Goal: Task Accomplishment & Management: Manage account settings

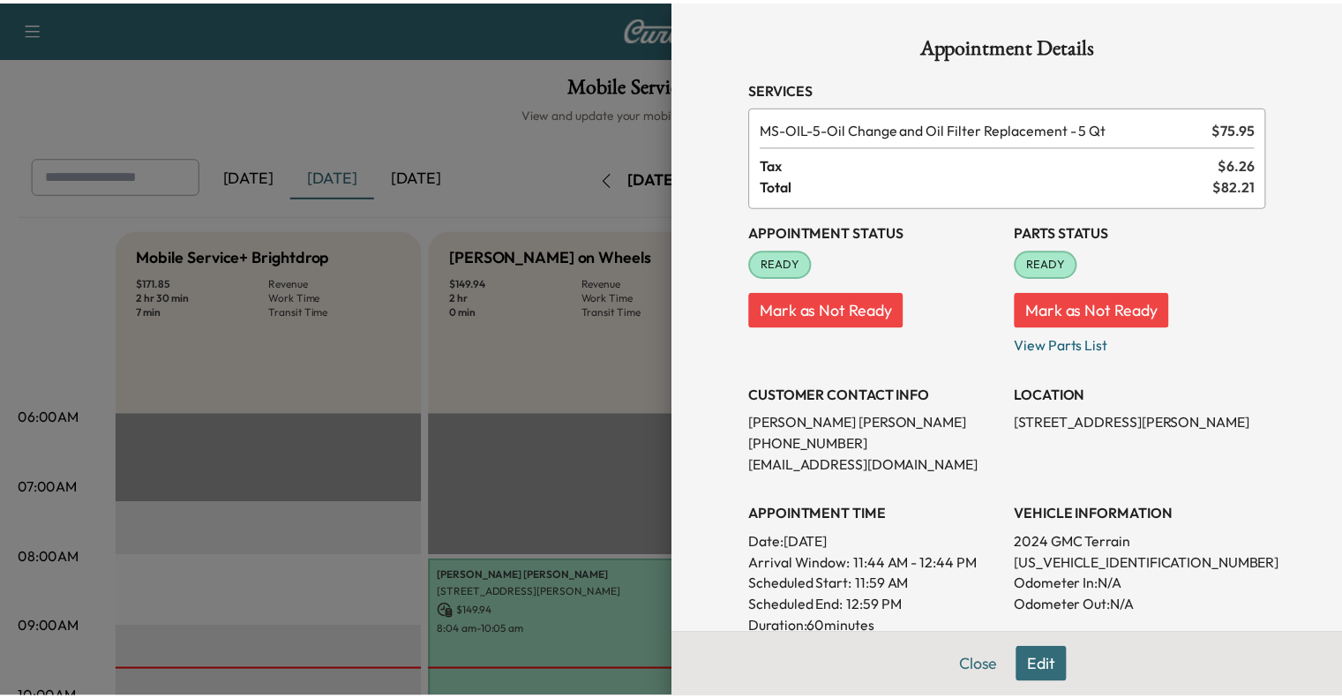
scroll to position [406, 0]
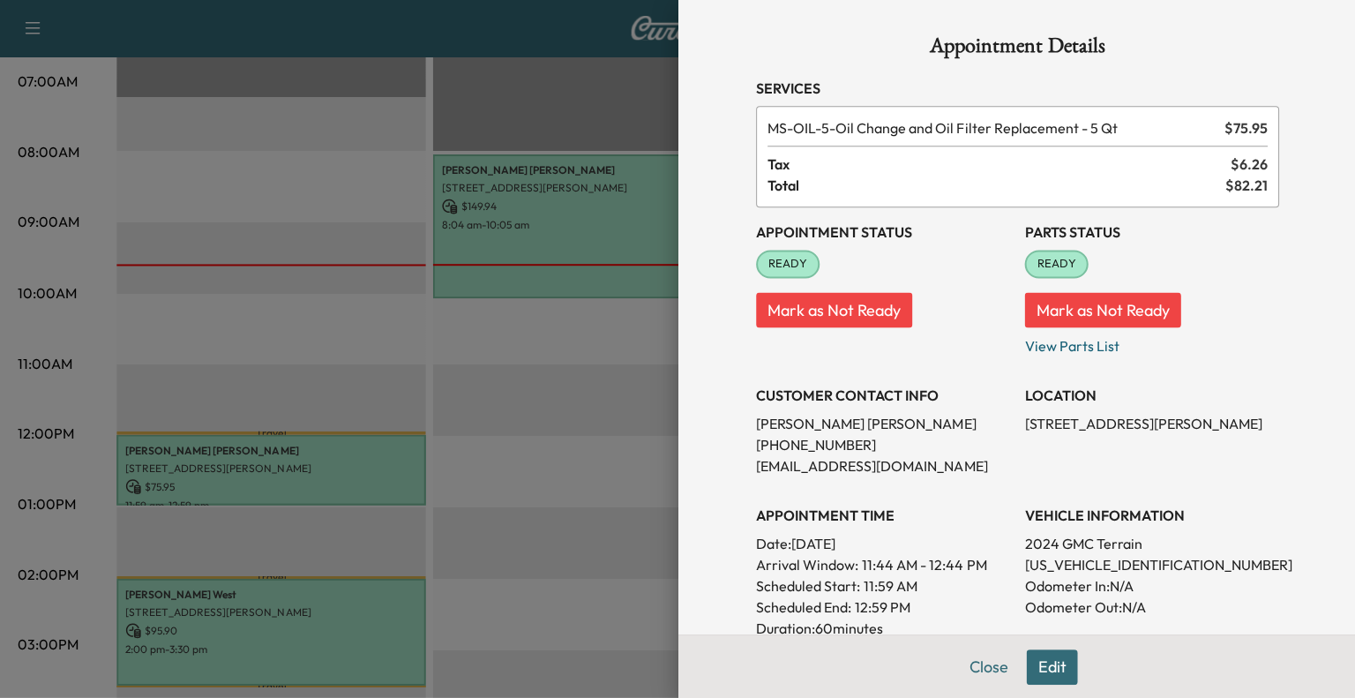
click at [424, 256] on div at bounding box center [677, 349] width 1355 height 698
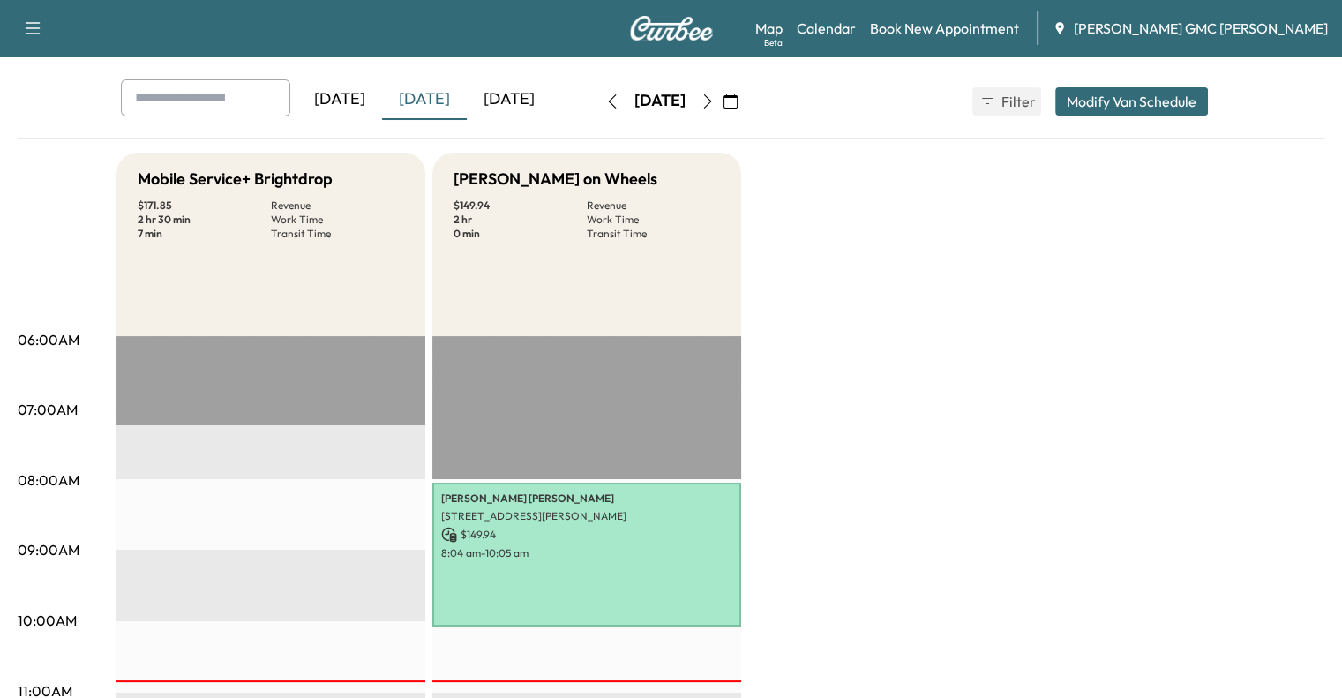
scroll to position [75, 0]
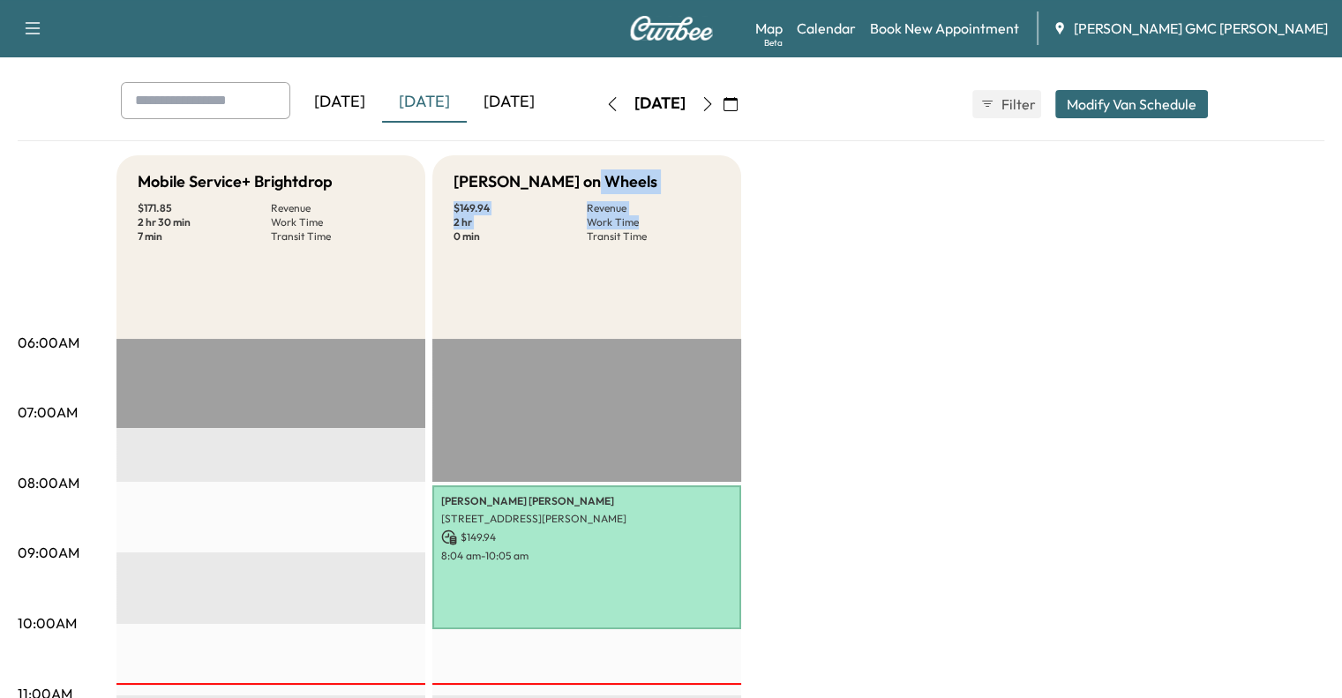
drag, startPoint x: 1336, startPoint y: 142, endPoint x: 1316, endPoint y: 223, distance: 83.5
click at [738, 109] on icon "button" at bounding box center [730, 104] width 14 height 14
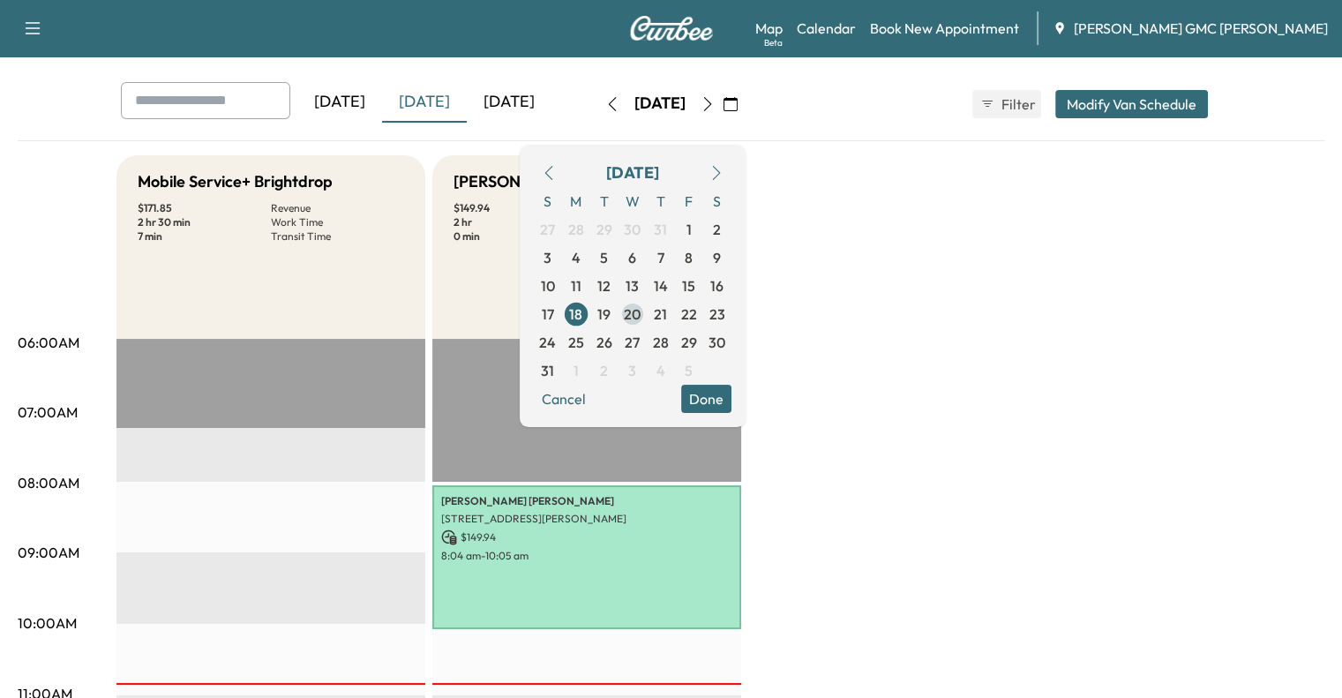
click at [647, 317] on span "20" at bounding box center [633, 314] width 28 height 28
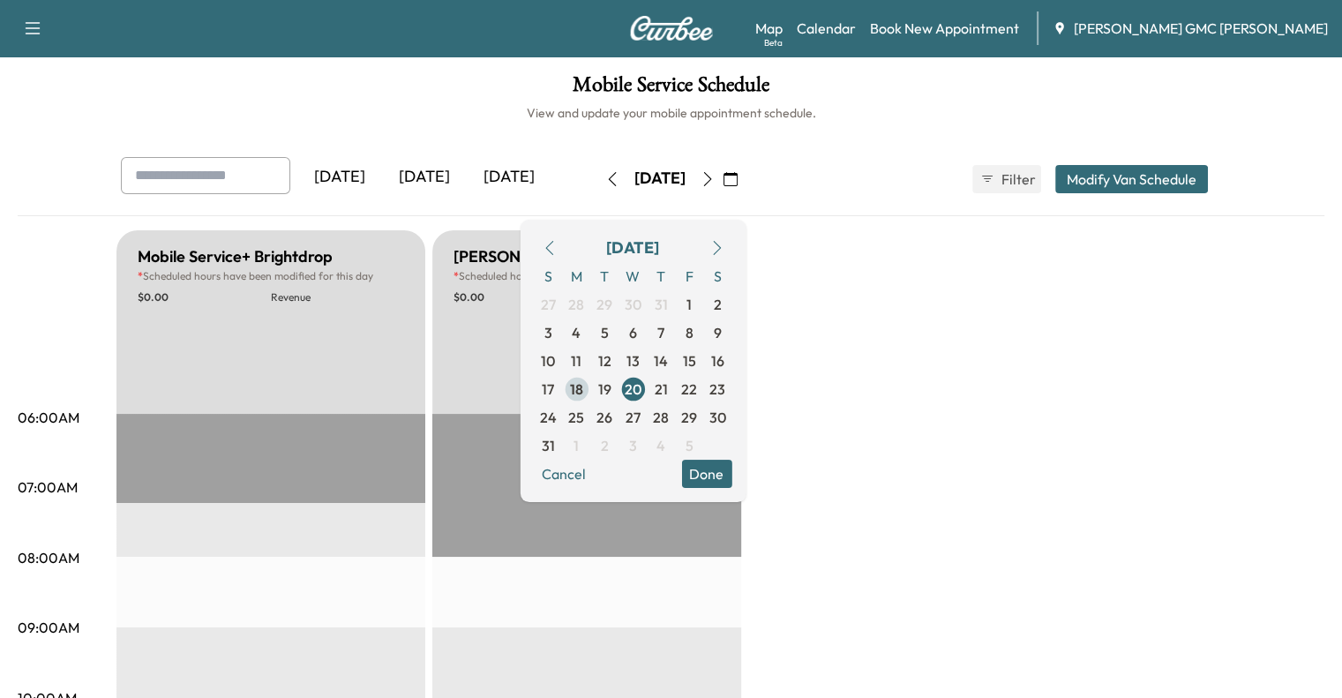
click at [583, 394] on span "18" at bounding box center [576, 389] width 13 height 21
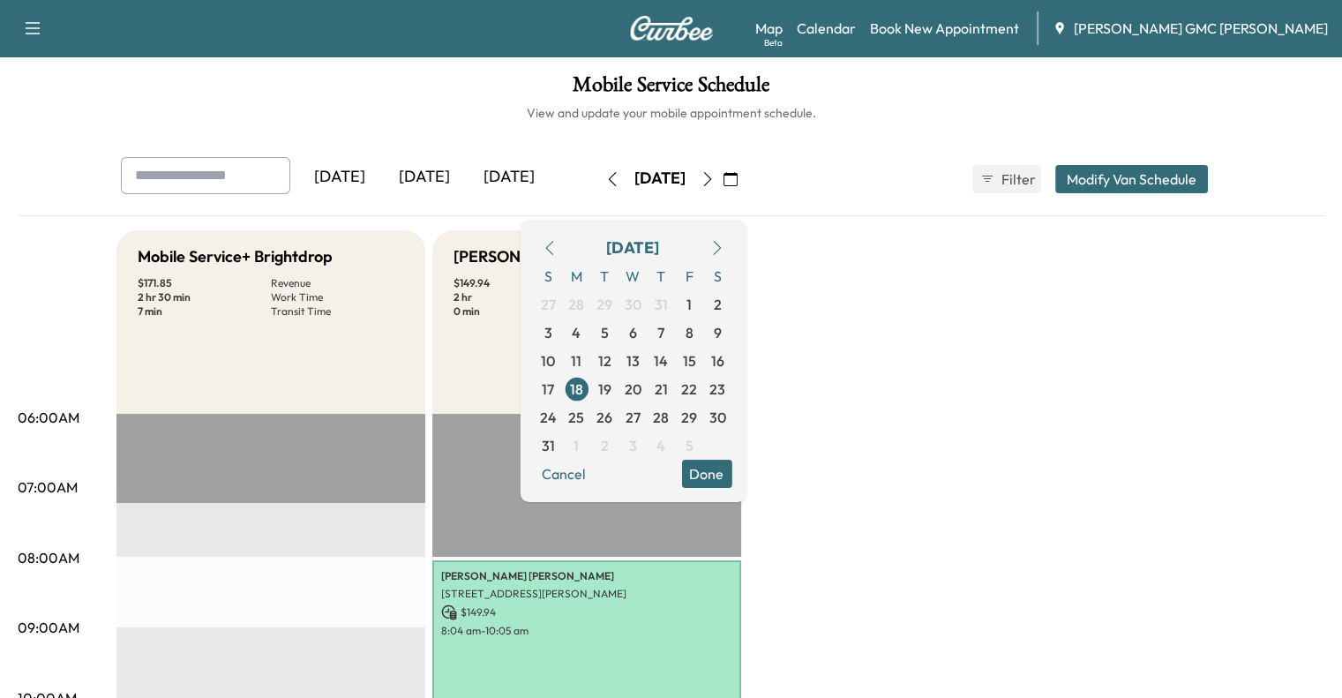
click at [731, 477] on button "Done" at bounding box center [706, 474] width 50 height 28
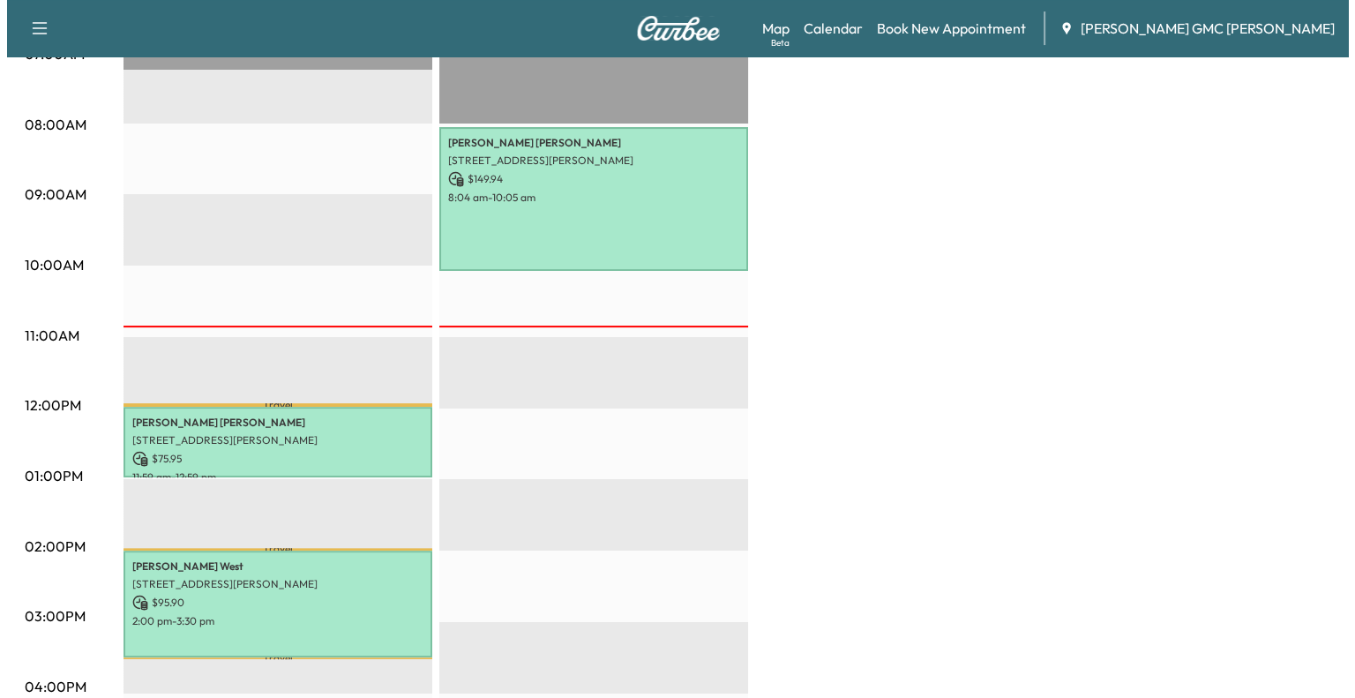
scroll to position [431, 0]
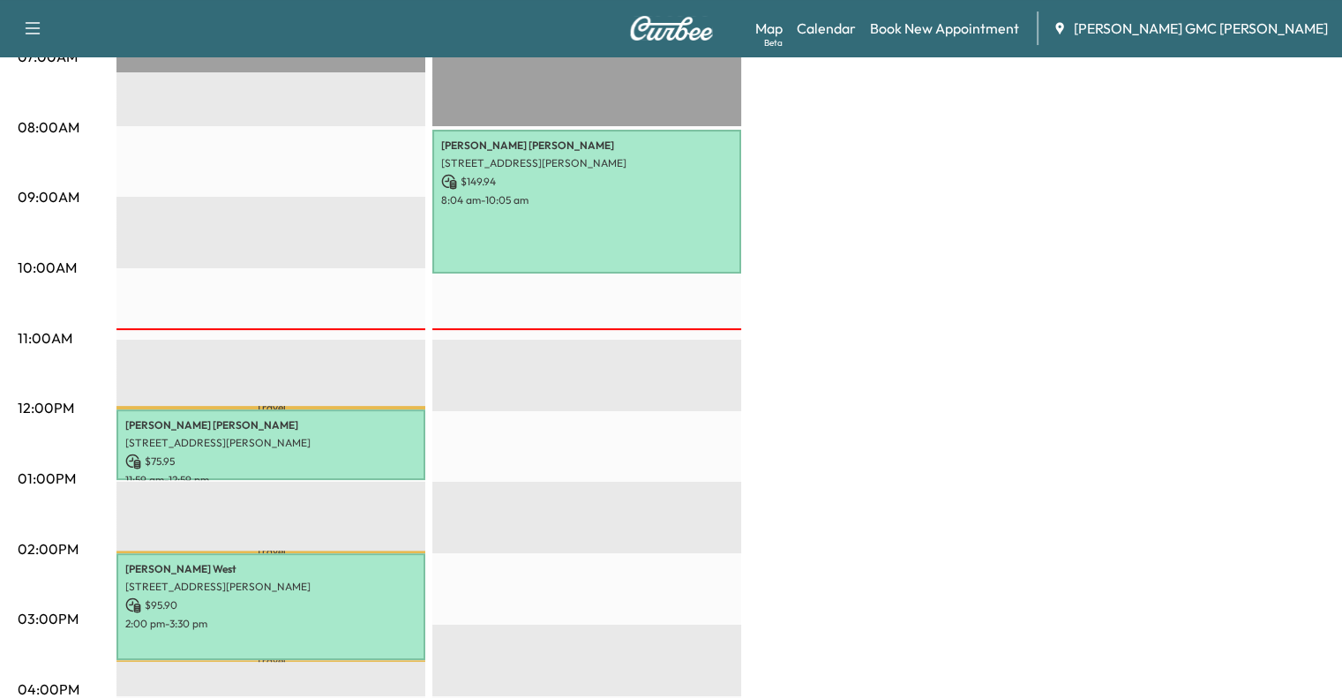
click at [360, 511] on div "Travel Stephanie Walker N Dayton St, Davison, MI 48423, USA $ 75.95 11:59 am - …" at bounding box center [270, 553] width 309 height 1140
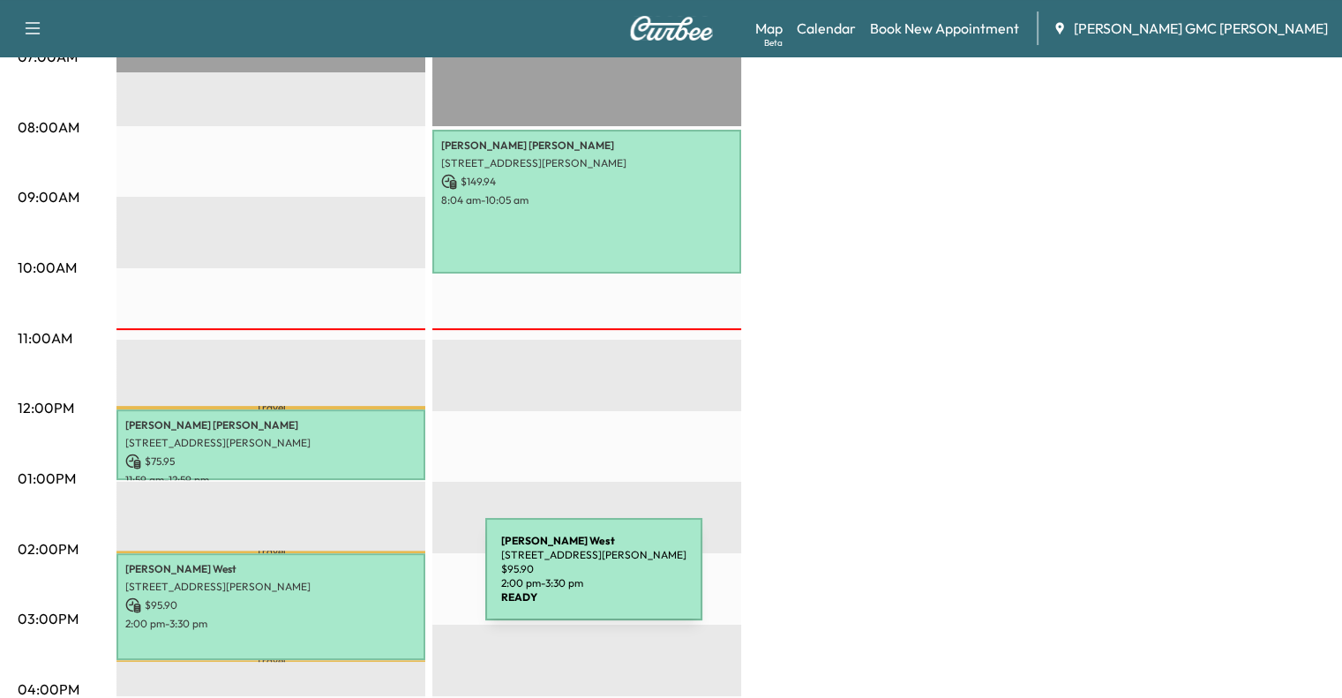
click at [353, 580] on p "[STREET_ADDRESS][PERSON_NAME]" at bounding box center [270, 587] width 291 height 14
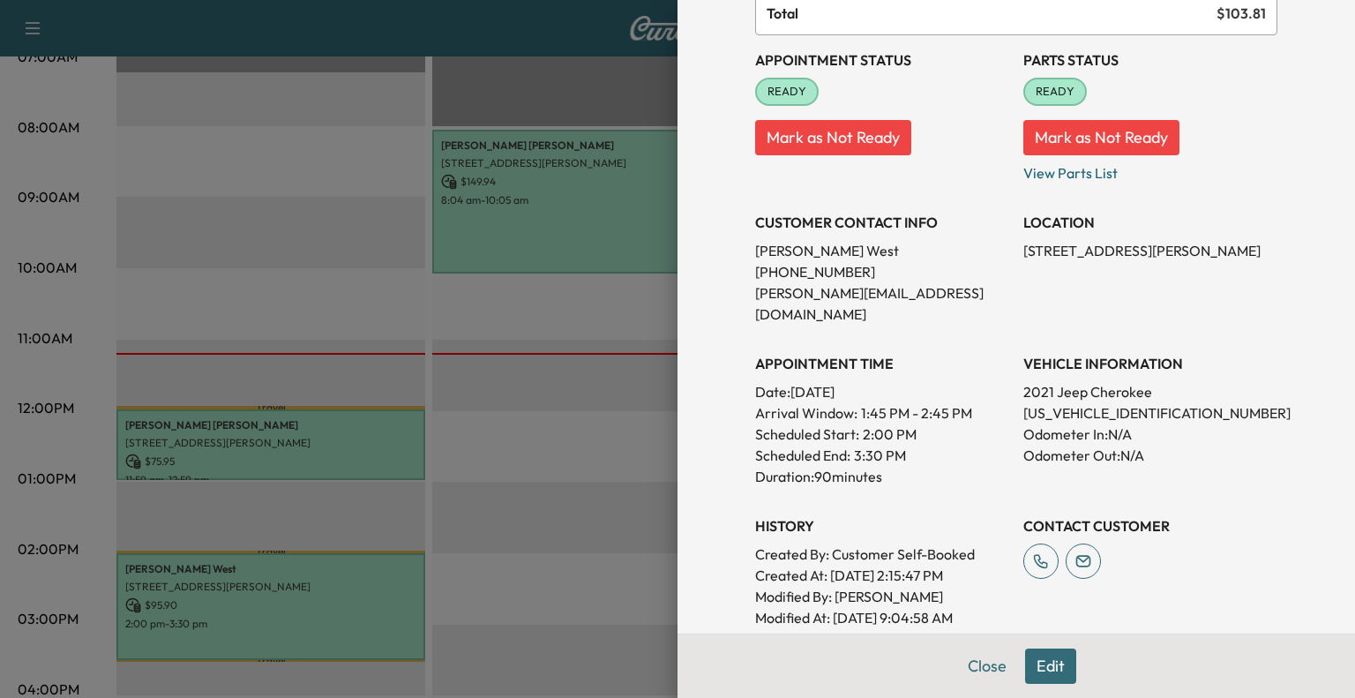
scroll to position [194, 0]
click at [1023, 423] on p "Odometer In: N/A" at bounding box center [1150, 433] width 254 height 21
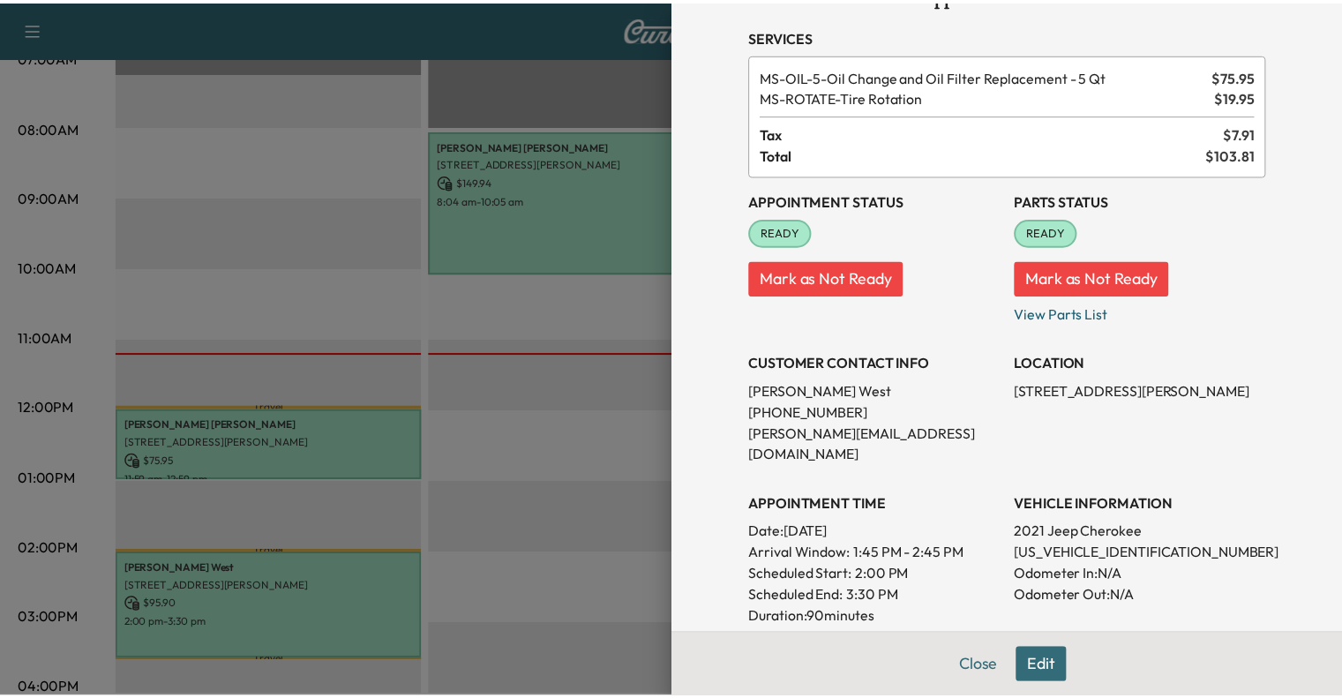
scroll to position [0, 0]
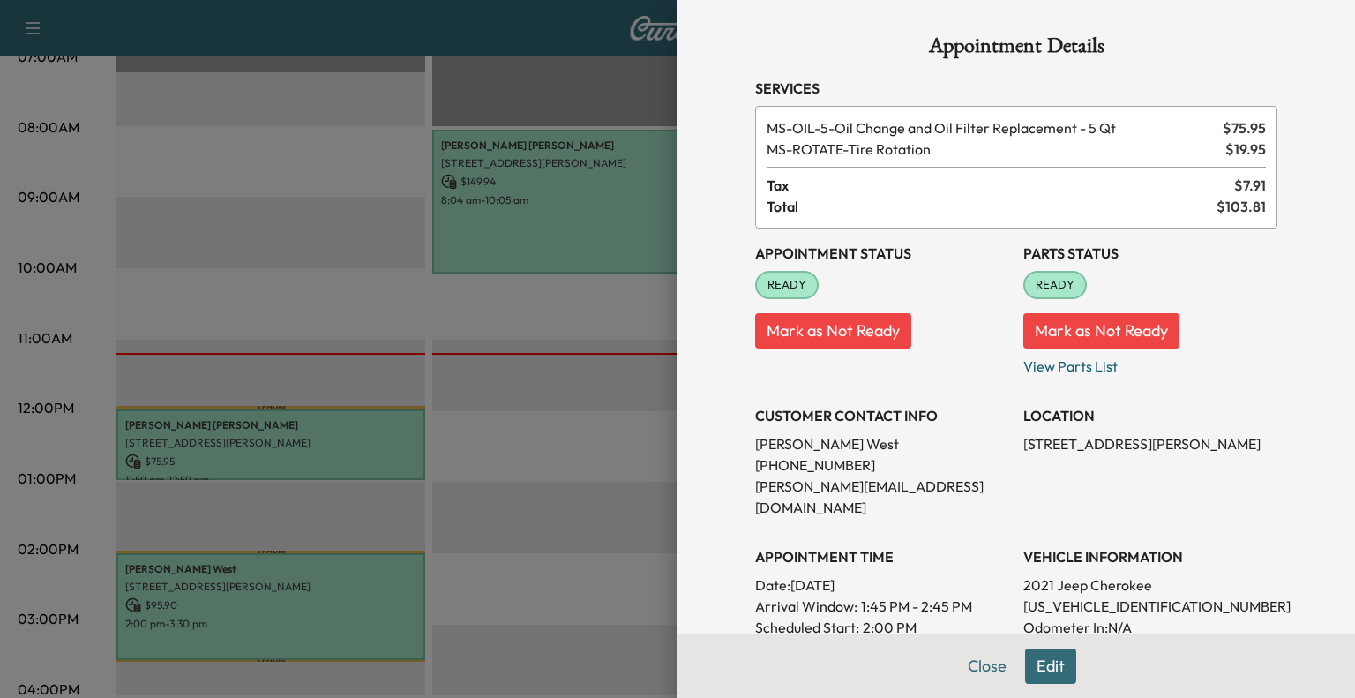
click at [976, 641] on div "Close Edit" at bounding box center [1017, 666] width 678 height 64
click at [970, 678] on button "Close" at bounding box center [987, 665] width 62 height 35
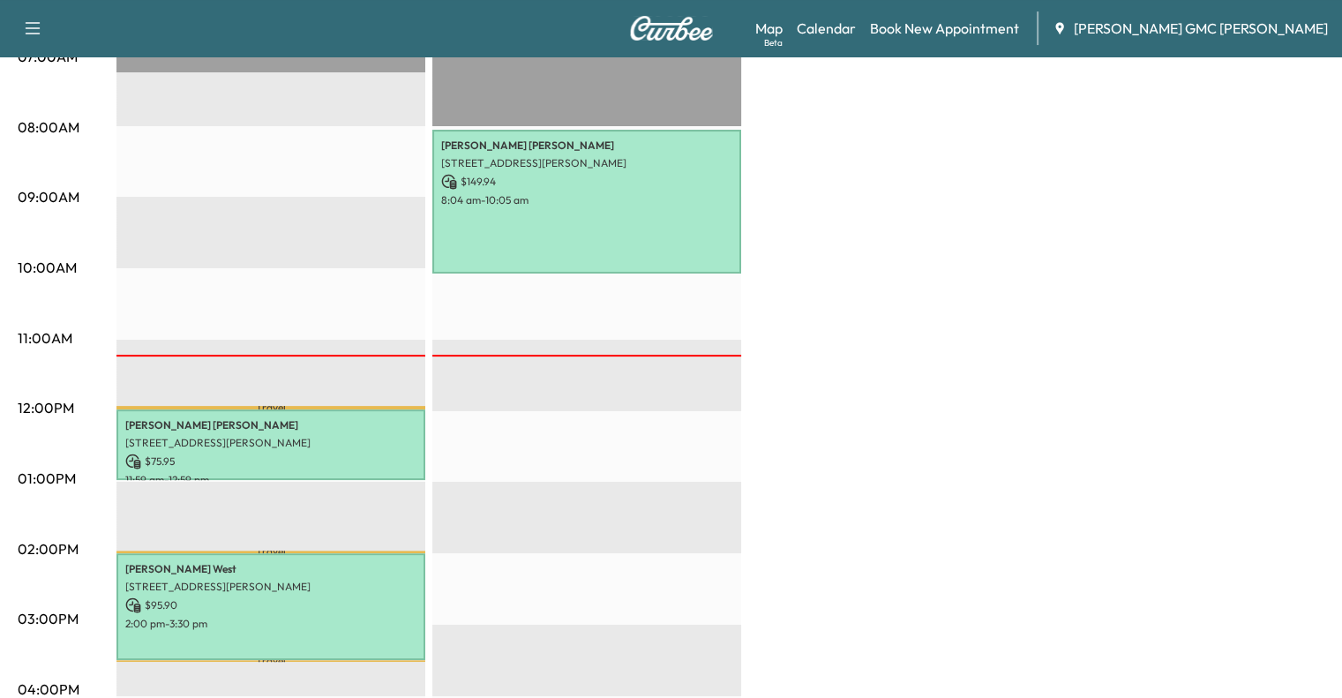
click at [970, 678] on div "Mobile Service+ Brightdrop $ 171.85 Revenue 2 hr 30 min Work Time 7 min Transit…" at bounding box center [720, 461] width 1208 height 1323
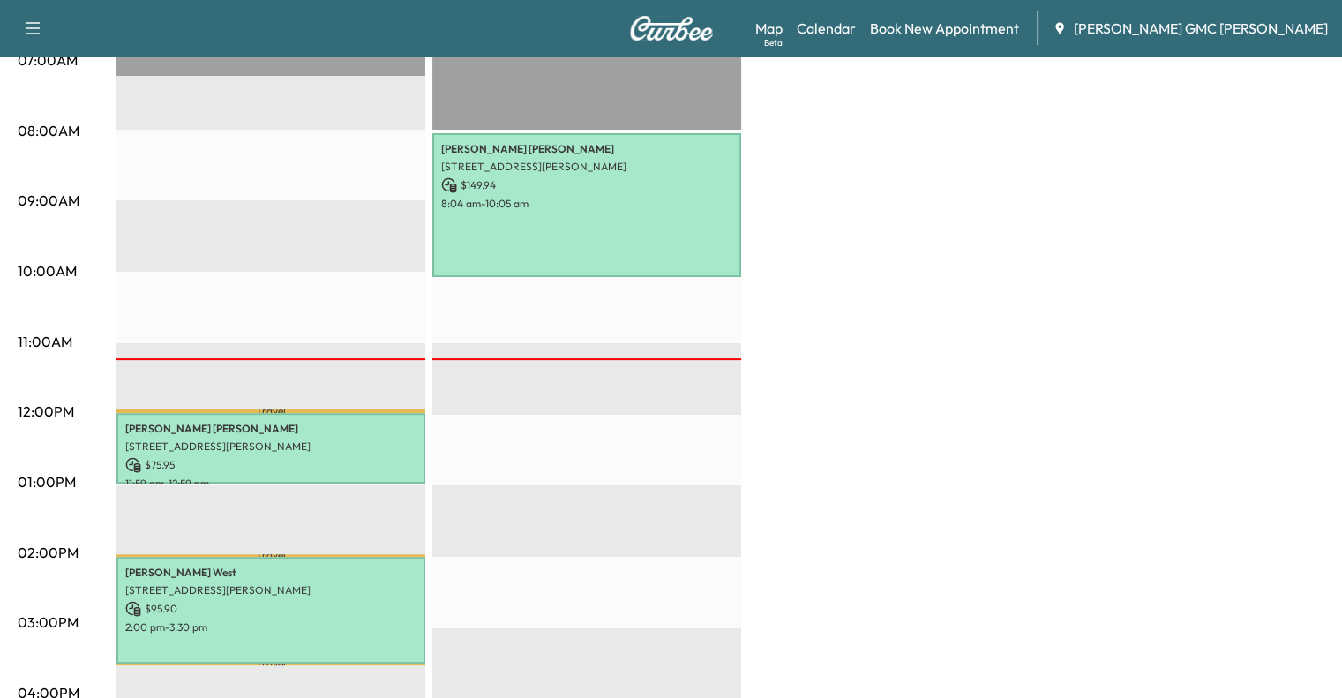
scroll to position [404, 0]
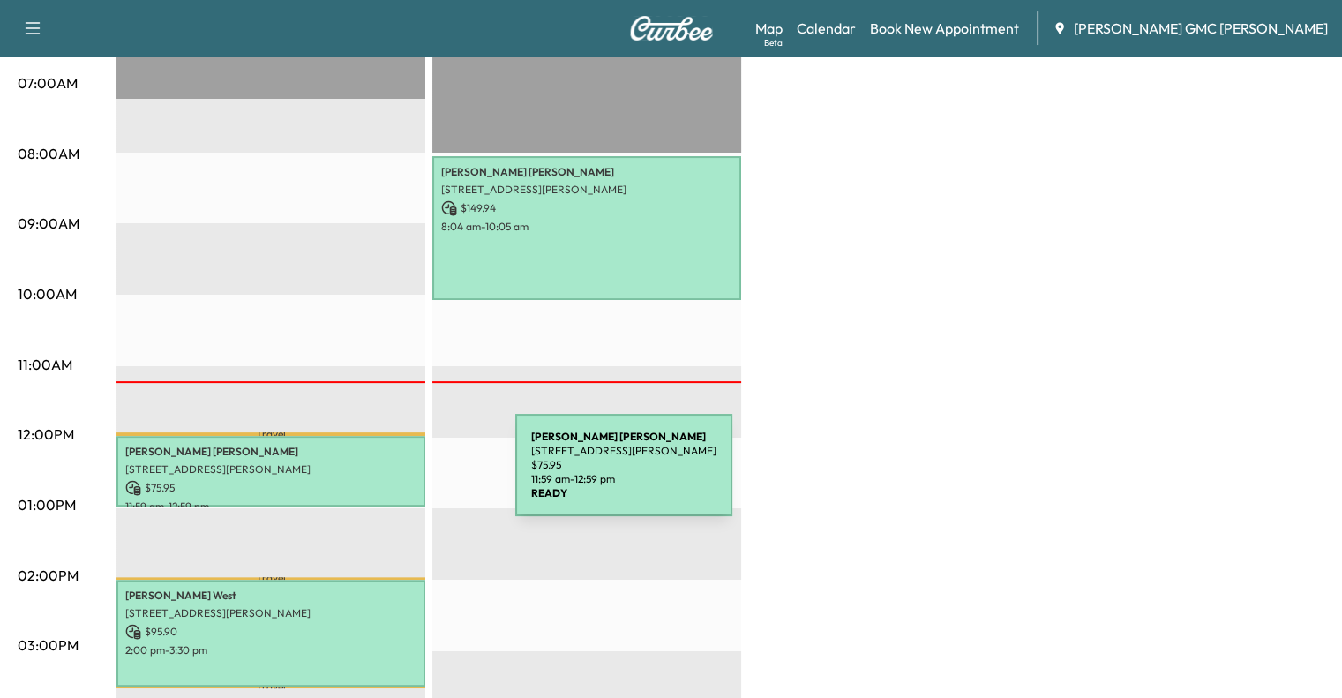
click at [383, 480] on p "$ 75.95" at bounding box center [270, 488] width 291 height 16
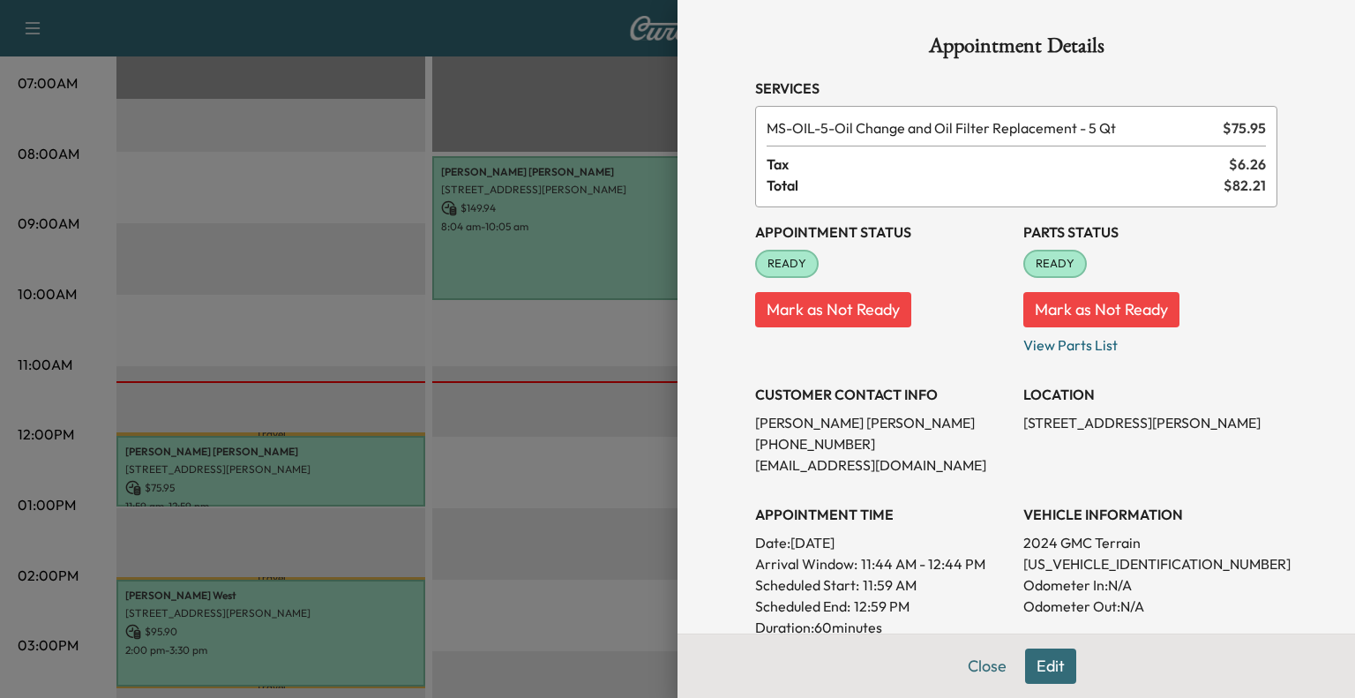
click at [1086, 306] on button "Mark as Not Ready" at bounding box center [1101, 309] width 156 height 35
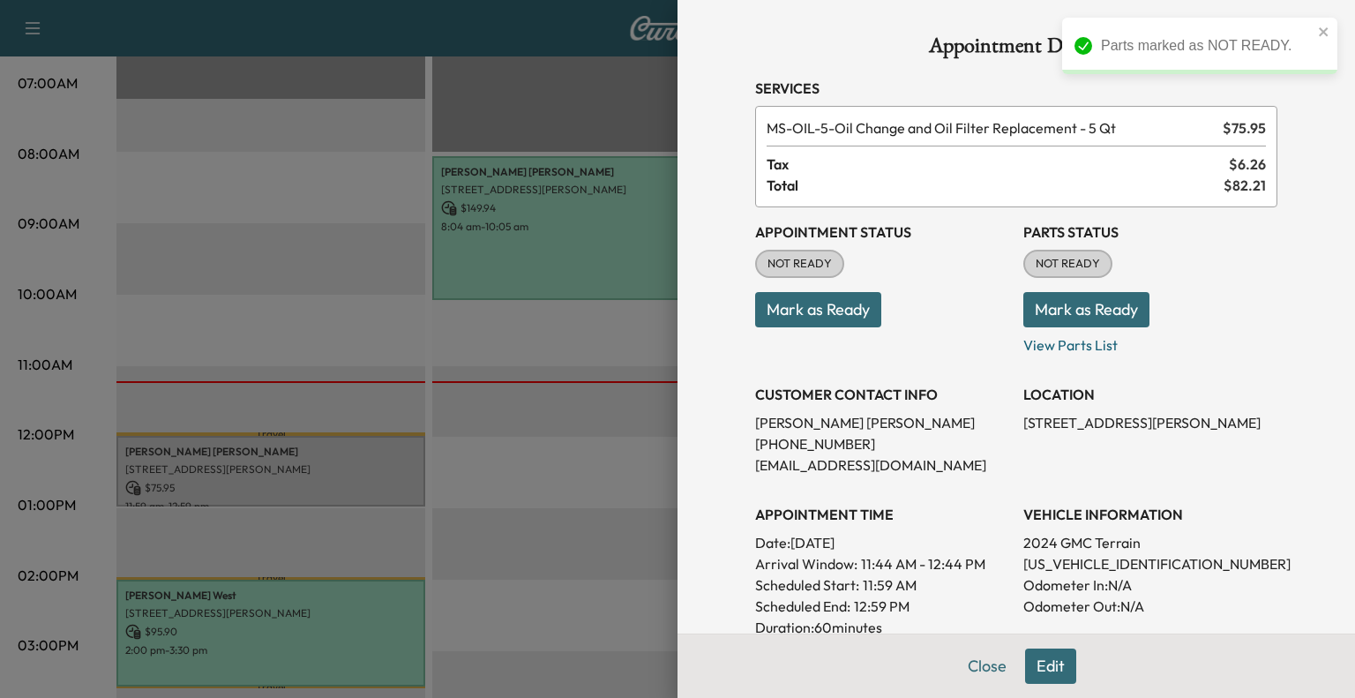
click at [884, 314] on p "Mark as Ready" at bounding box center [882, 302] width 254 height 49
click at [853, 310] on button "Mark as Ready" at bounding box center [818, 309] width 126 height 35
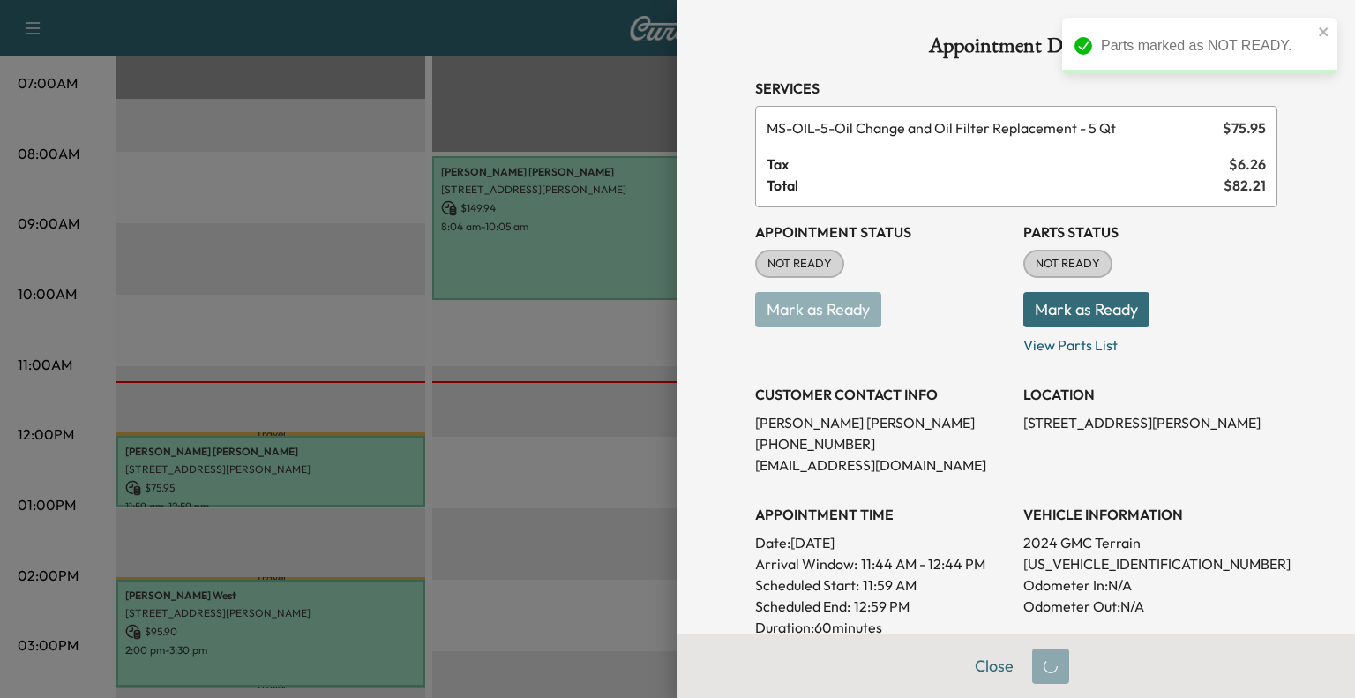
click at [1025, 313] on button "Mark as Ready" at bounding box center [1086, 309] width 126 height 35
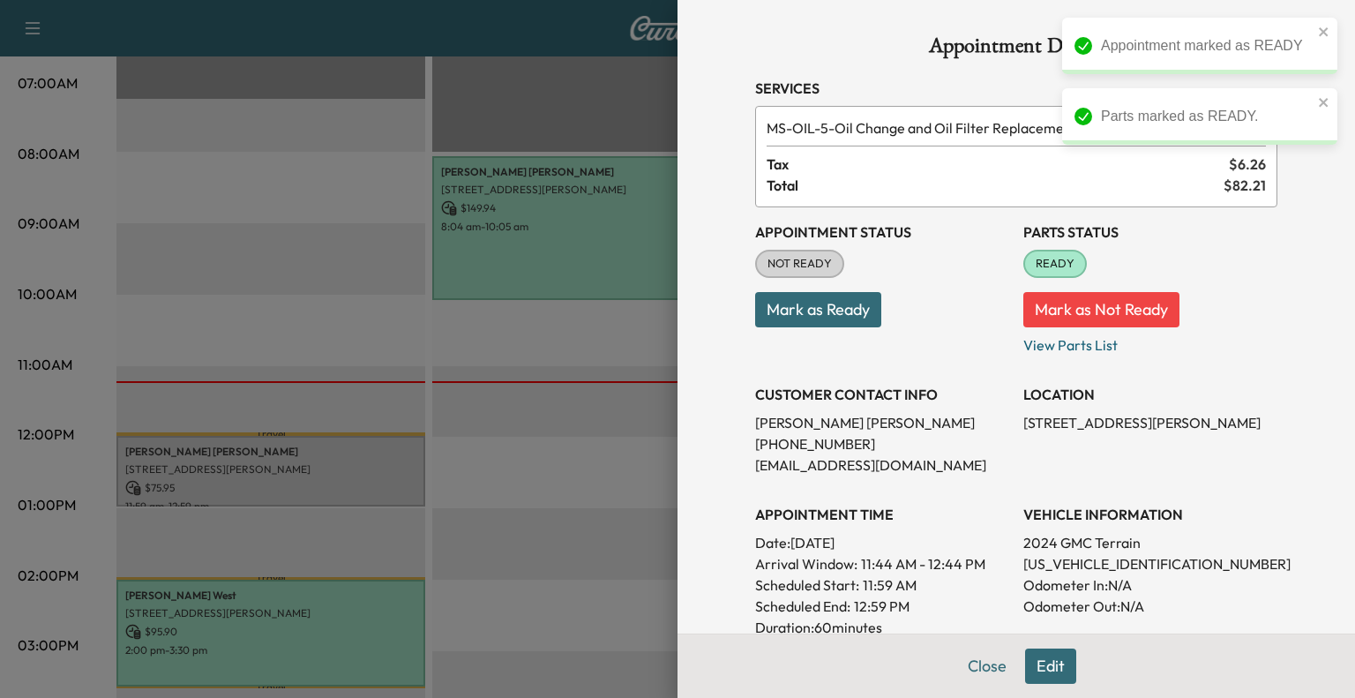
click at [791, 303] on button "Mark as Ready" at bounding box center [818, 309] width 126 height 35
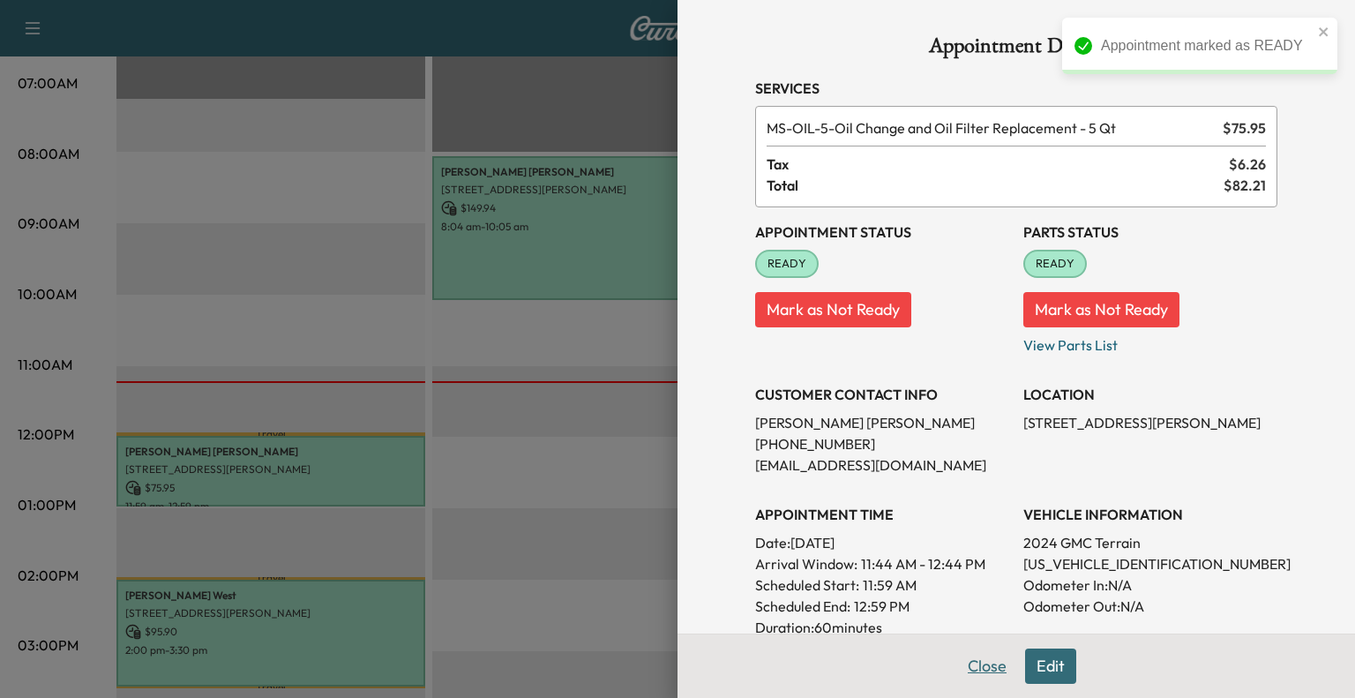
click at [992, 671] on button "Close" at bounding box center [987, 665] width 62 height 35
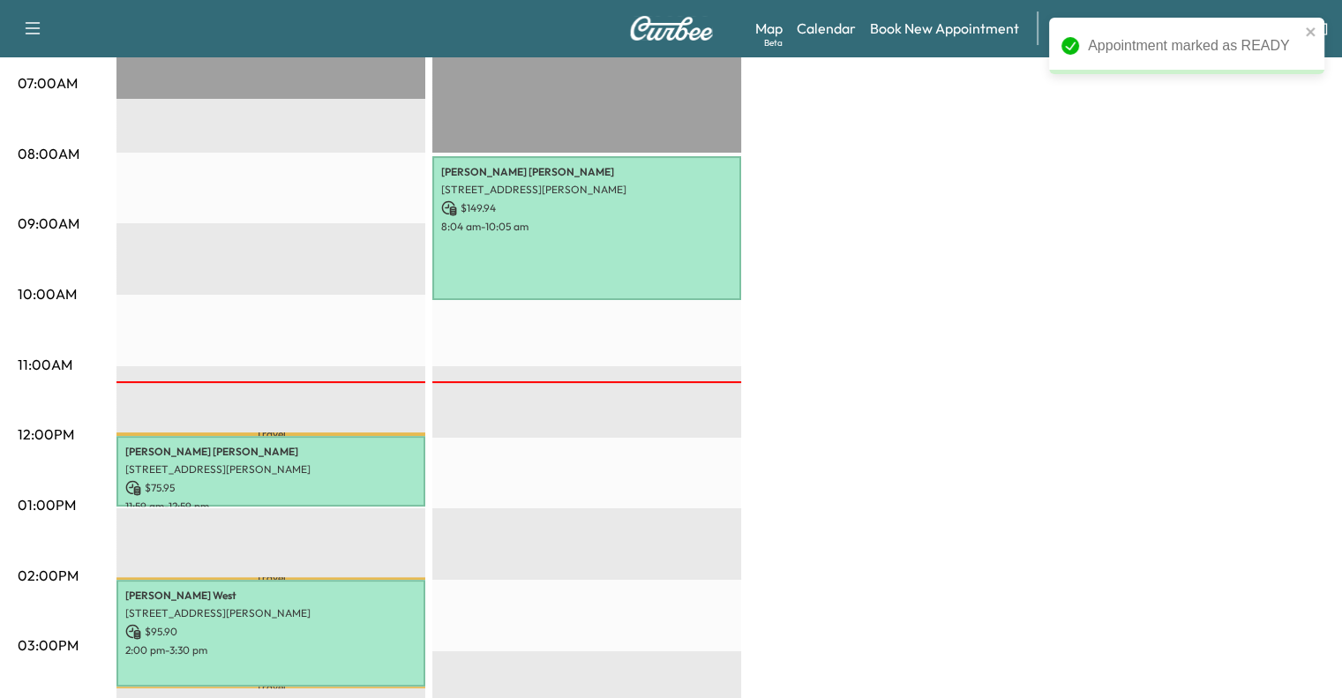
click at [875, 569] on div "Mobile Service+ Brightdrop $ 171.85 Revenue 2 hr 30 min Work Time 7 min Transit…" at bounding box center [720, 487] width 1208 height 1323
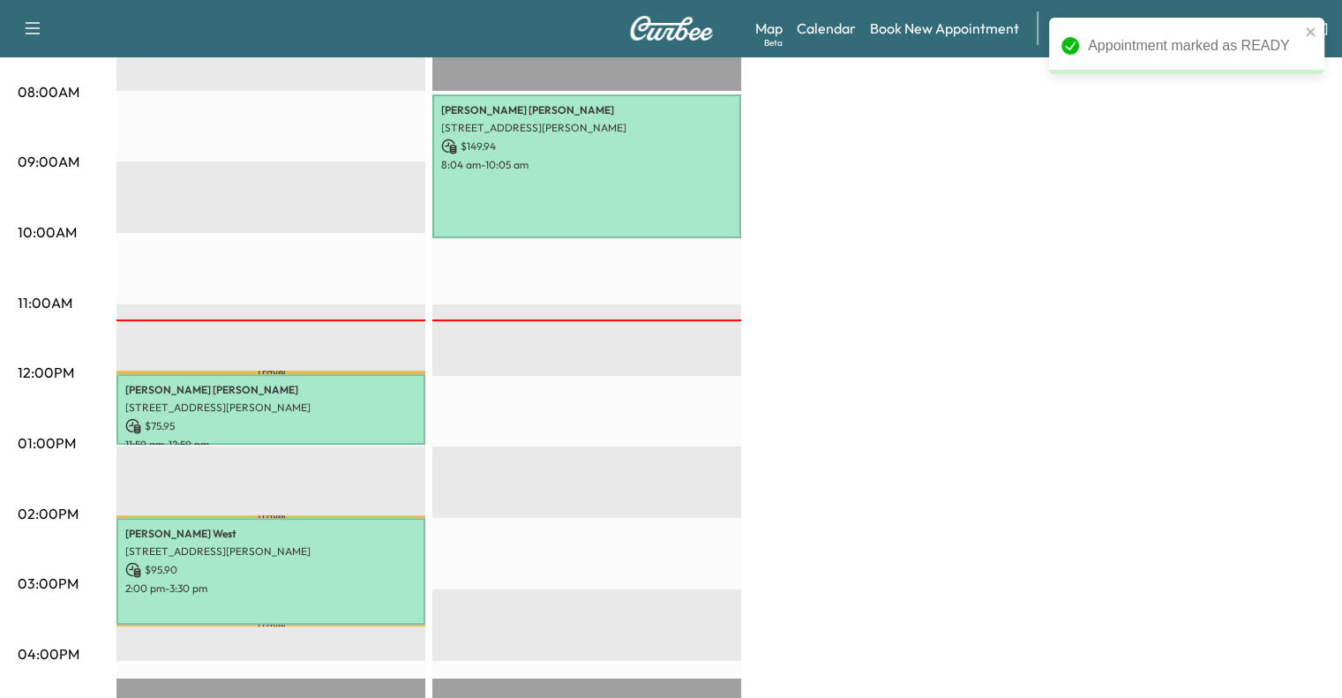
scroll to position [476, 0]
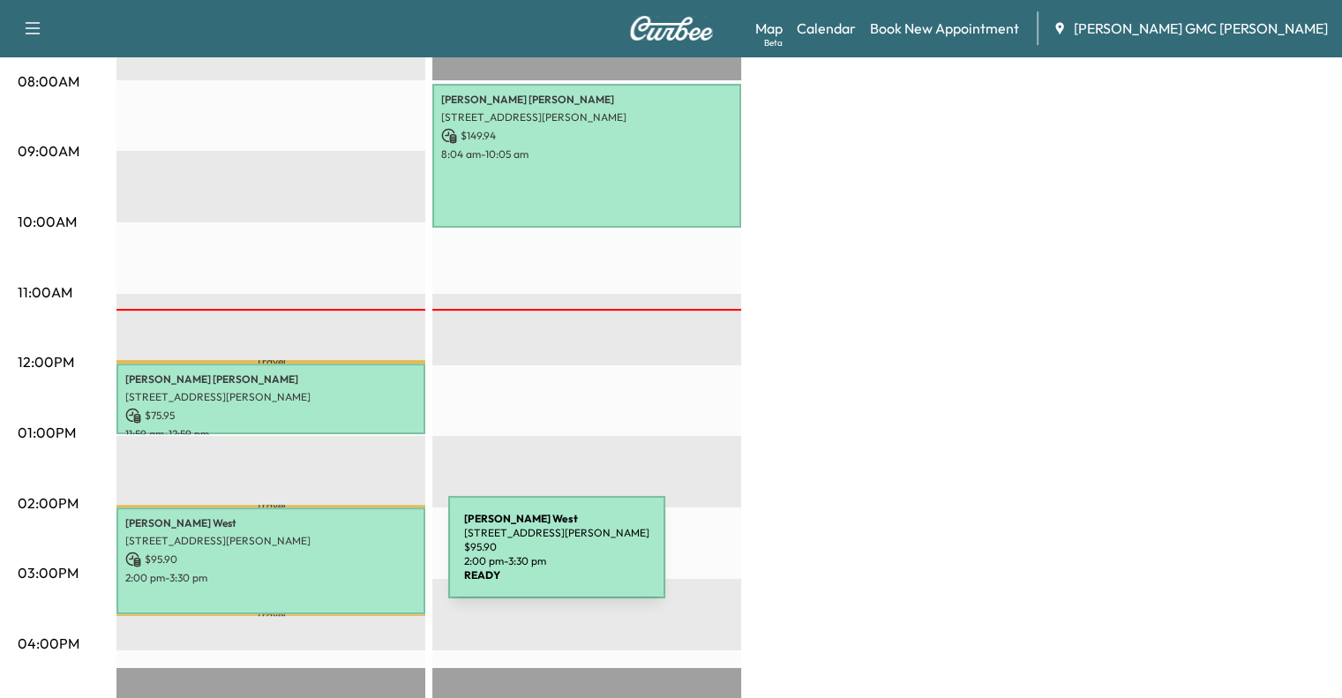
click at [316, 558] on p "$ 95.90" at bounding box center [270, 559] width 291 height 16
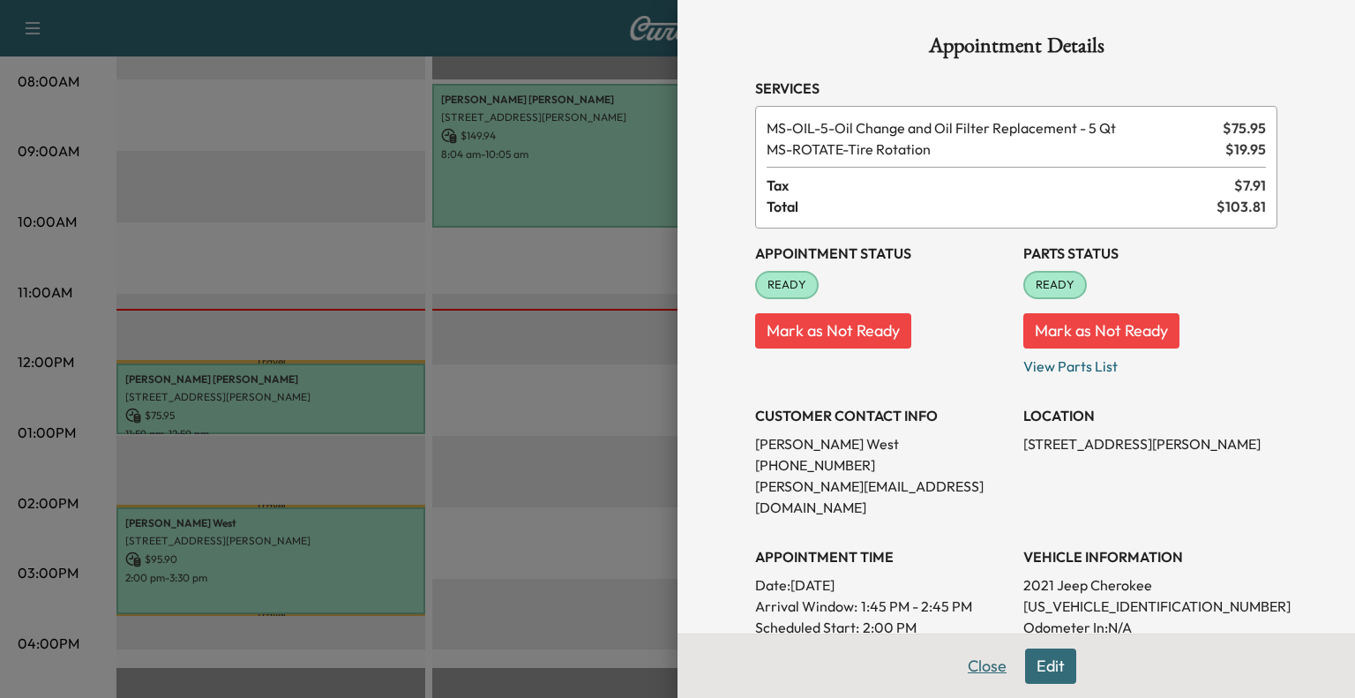
click at [968, 662] on button "Close" at bounding box center [987, 665] width 62 height 35
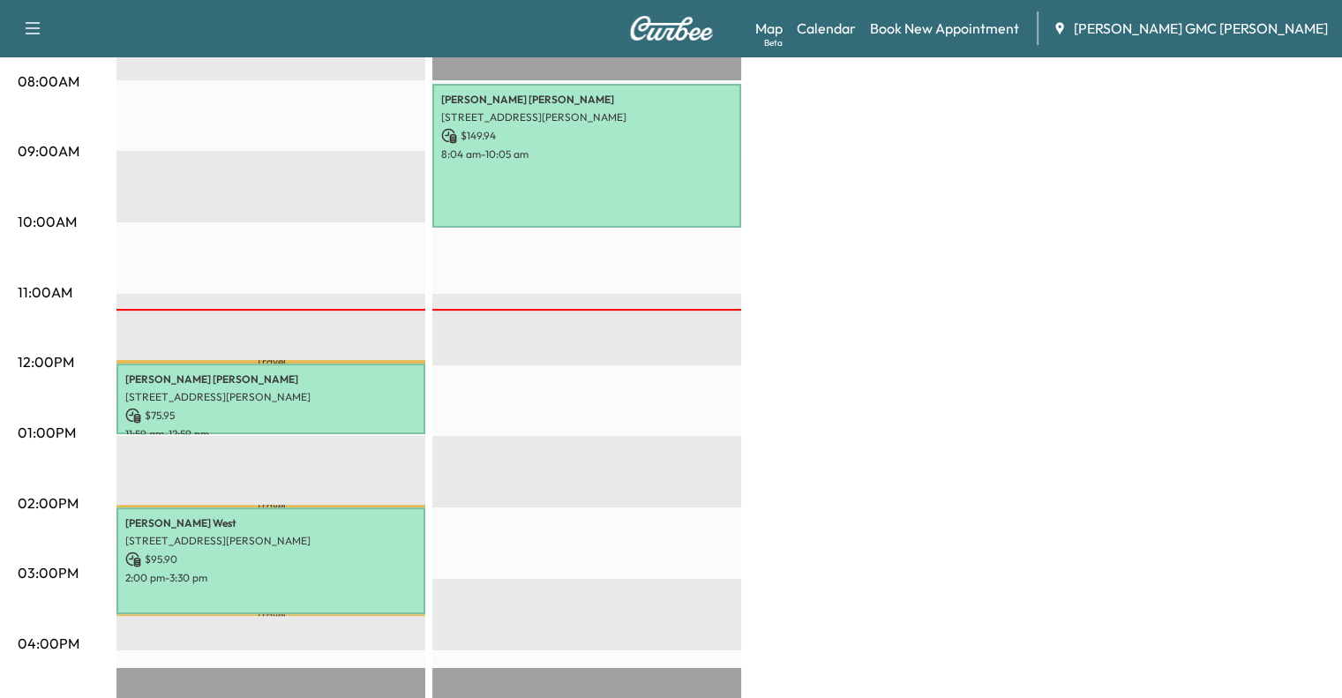
scroll to position [0, 0]
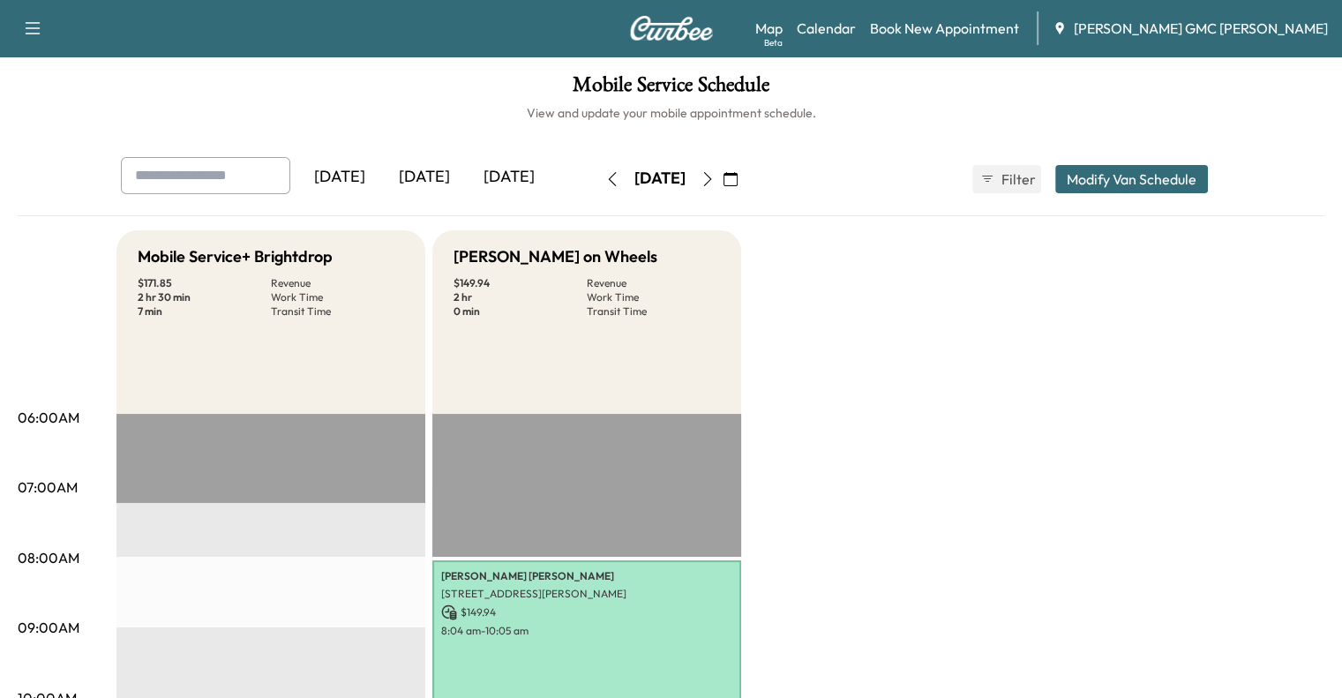
click at [467, 163] on div "[DATE]" at bounding box center [509, 177] width 85 height 41
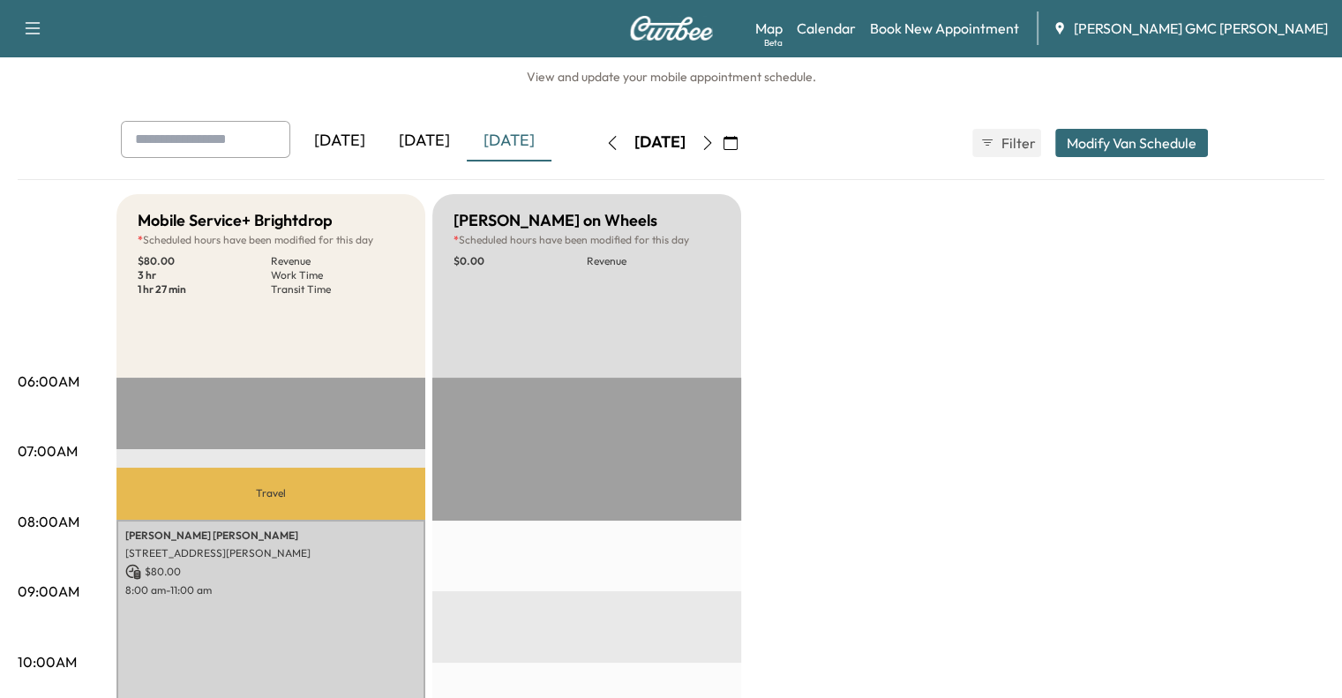
scroll to position [35, 0]
click at [715, 147] on icon "button" at bounding box center [708, 144] width 14 height 14
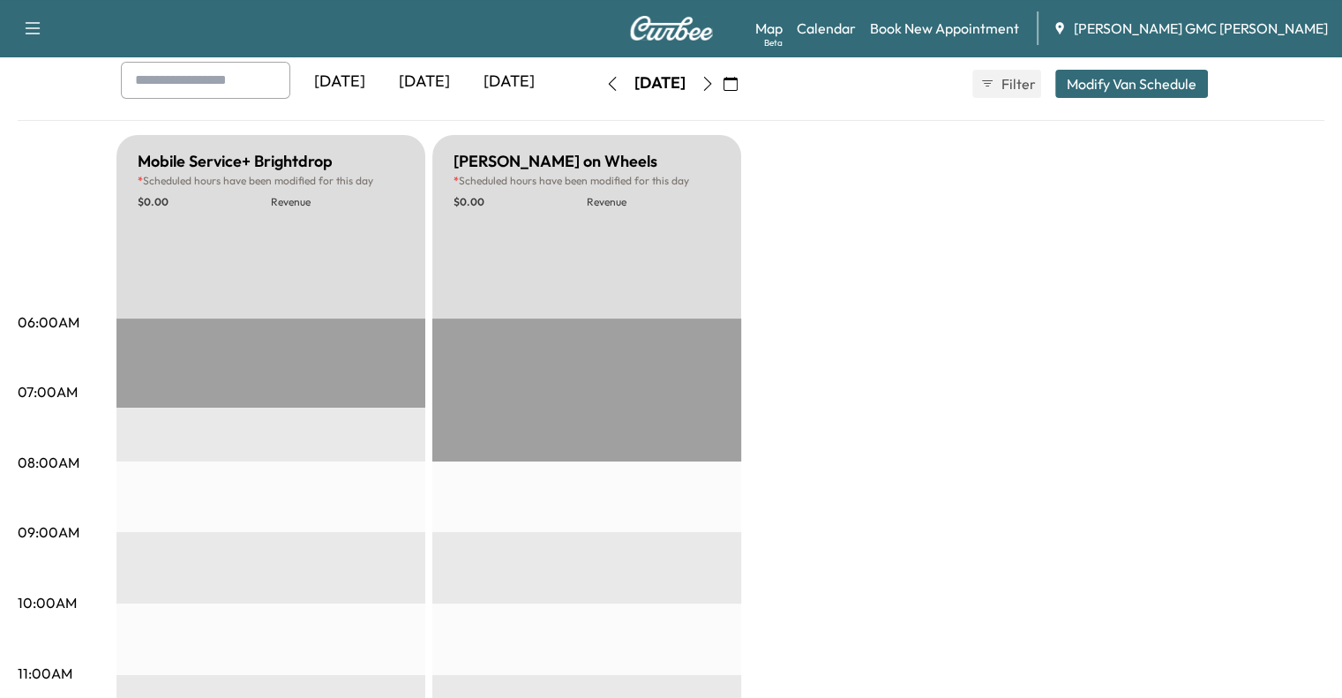
scroll to position [90, 0]
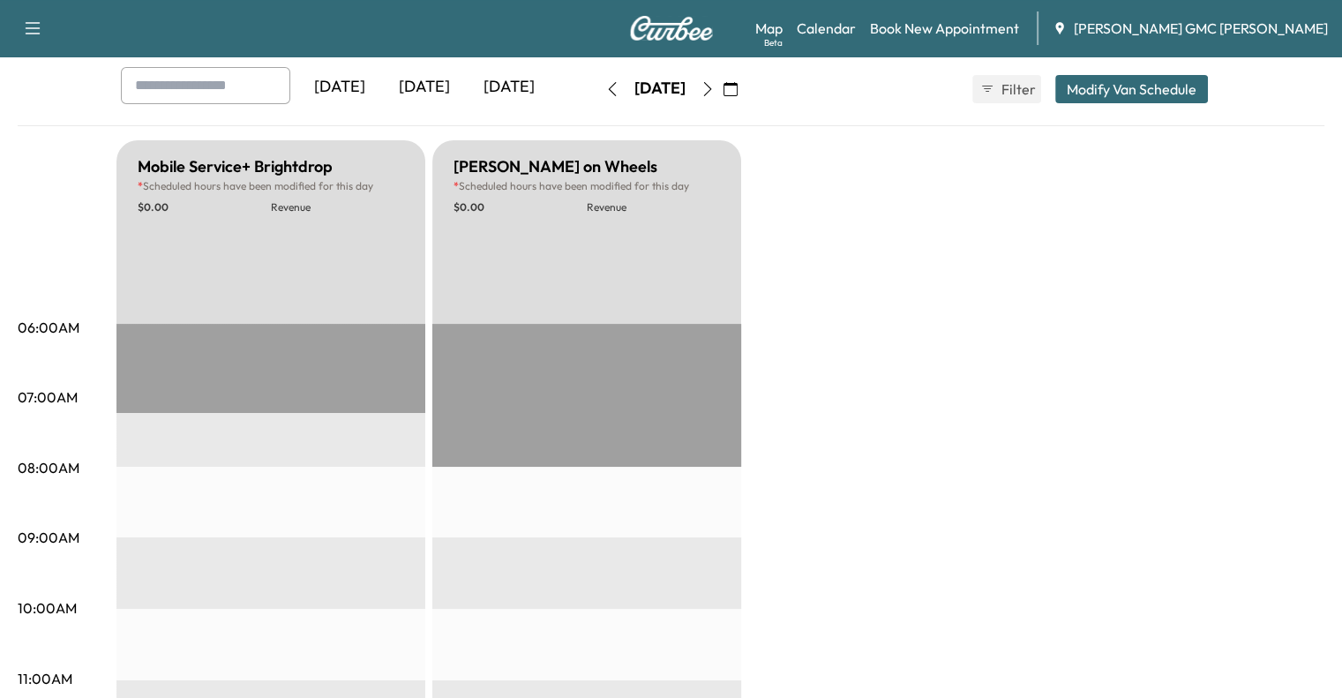
click at [605, 93] on icon "button" at bounding box center [612, 89] width 14 height 14
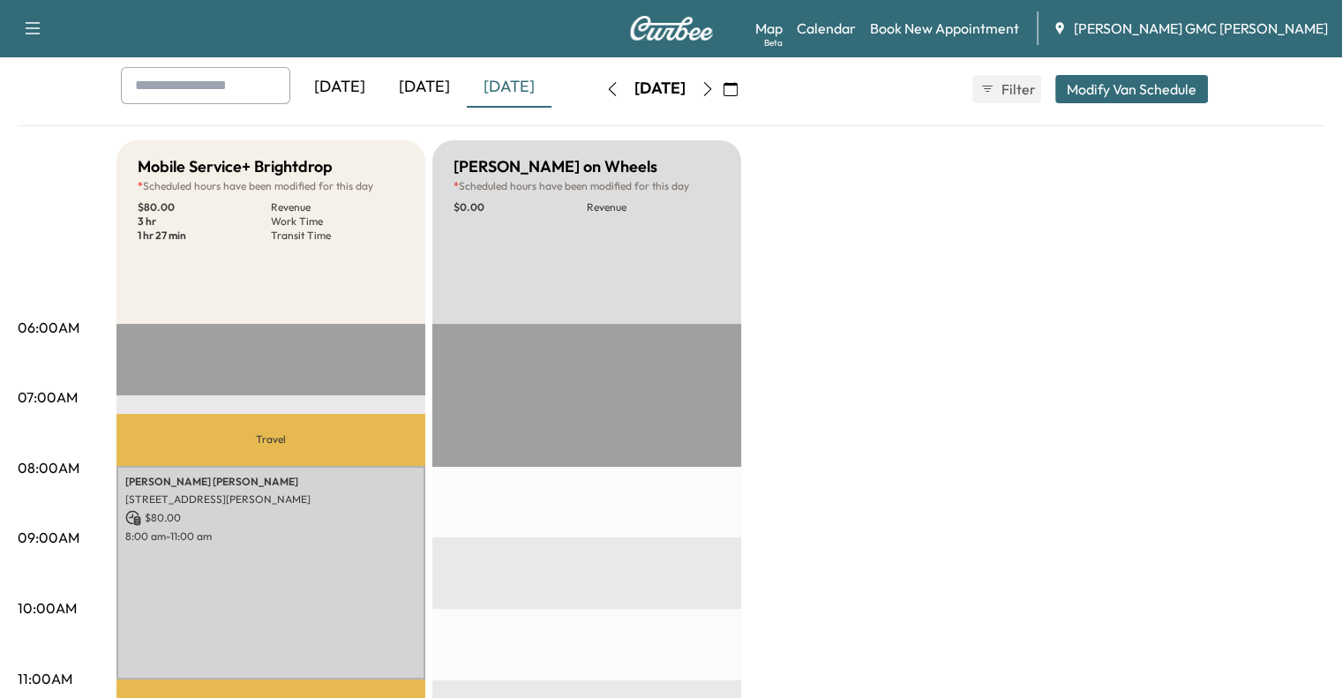
click at [382, 80] on div "[DATE]" at bounding box center [424, 87] width 85 height 41
